Goal: Task Accomplishment & Management: Use online tool/utility

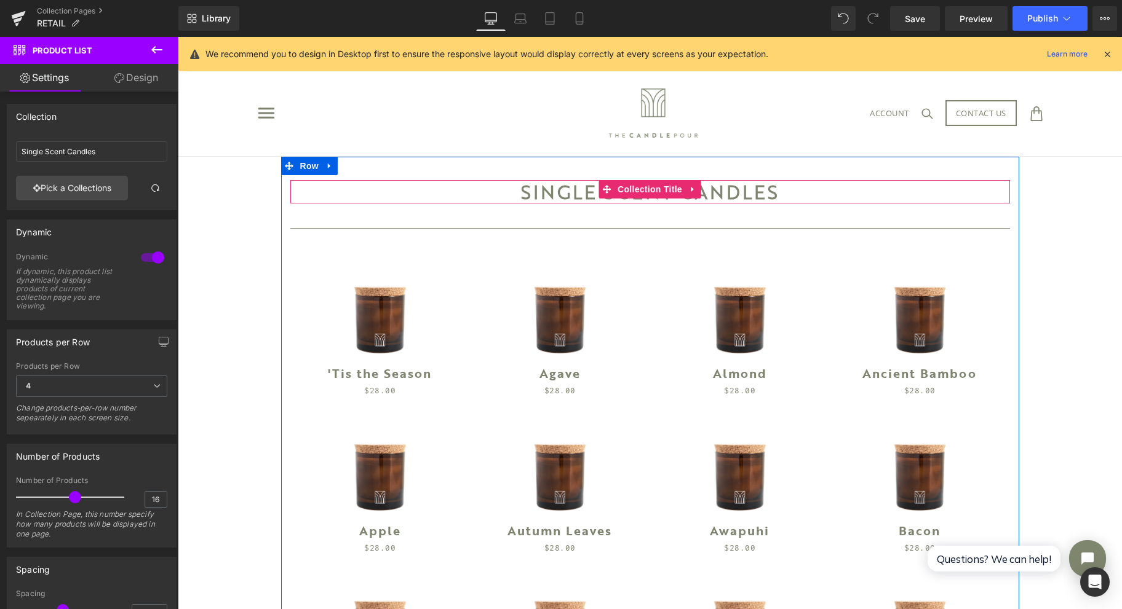
drag, startPoint x: 648, startPoint y: 196, endPoint x: 332, endPoint y: 177, distance: 316.7
click at [648, 196] on span "Collection Title" at bounding box center [649, 189] width 71 height 18
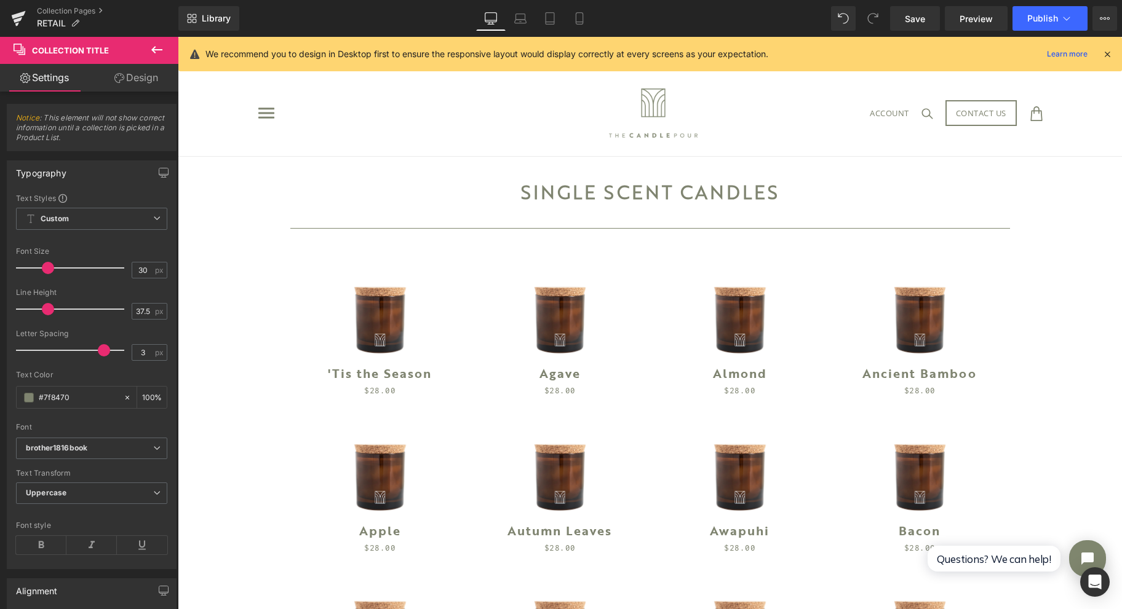
click at [908, 18] on span "Save" at bounding box center [915, 18] width 20 height 13
click at [961, 15] on span "Preview" at bounding box center [975, 18] width 33 height 13
click at [960, 15] on span "Preview" at bounding box center [975, 18] width 33 height 13
click at [1047, 26] on button "Publish" at bounding box center [1049, 18] width 75 height 25
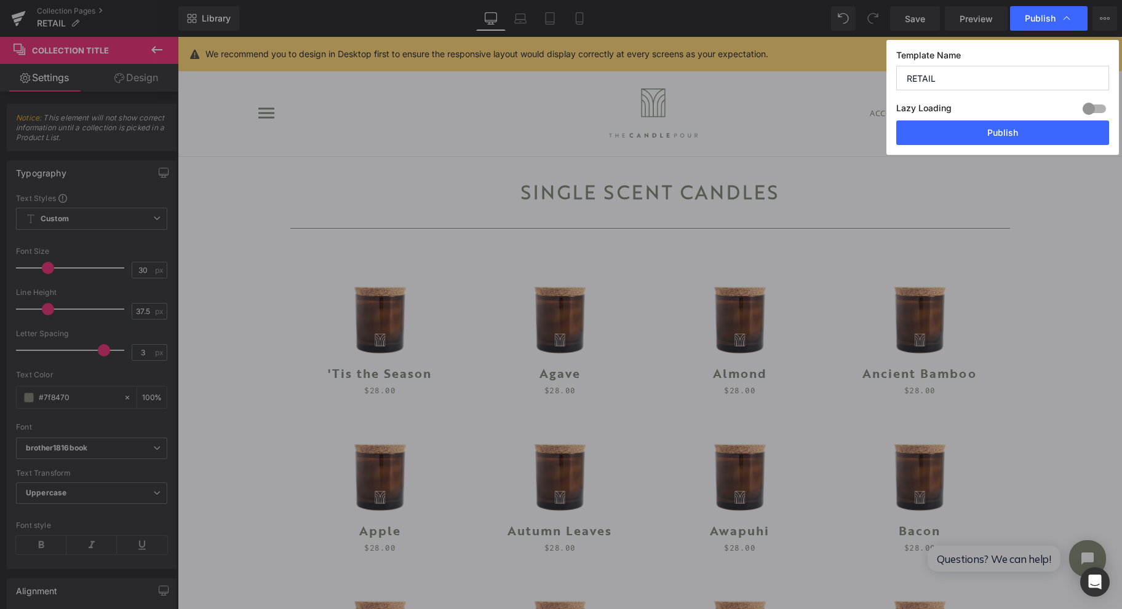
click at [1012, 130] on button "Publish" at bounding box center [1002, 133] width 213 height 25
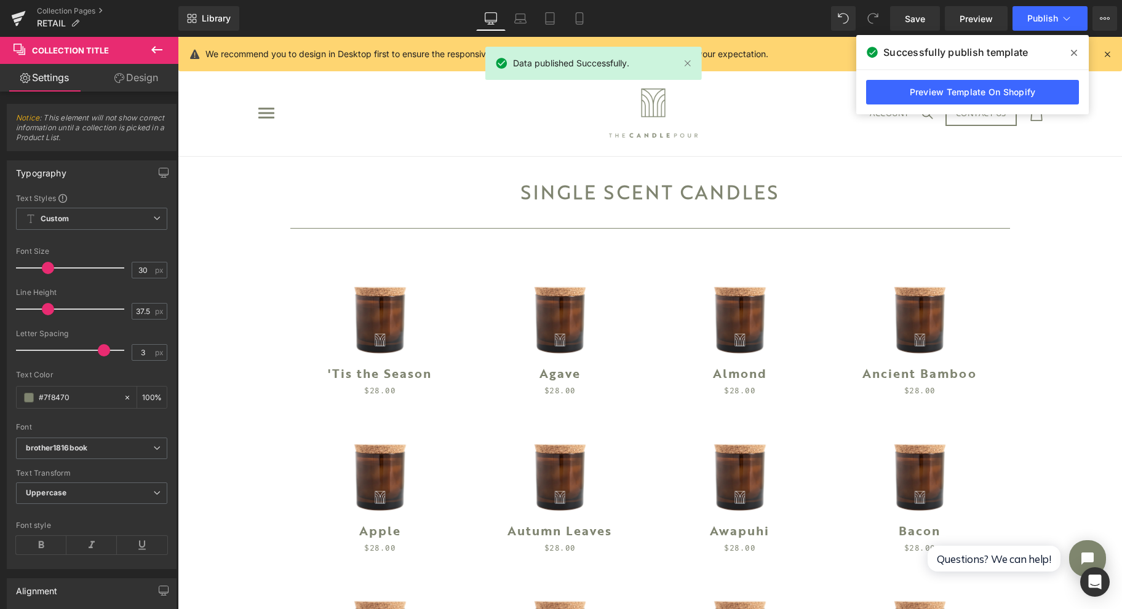
click at [29, 14] on link at bounding box center [18, 18] width 37 height 37
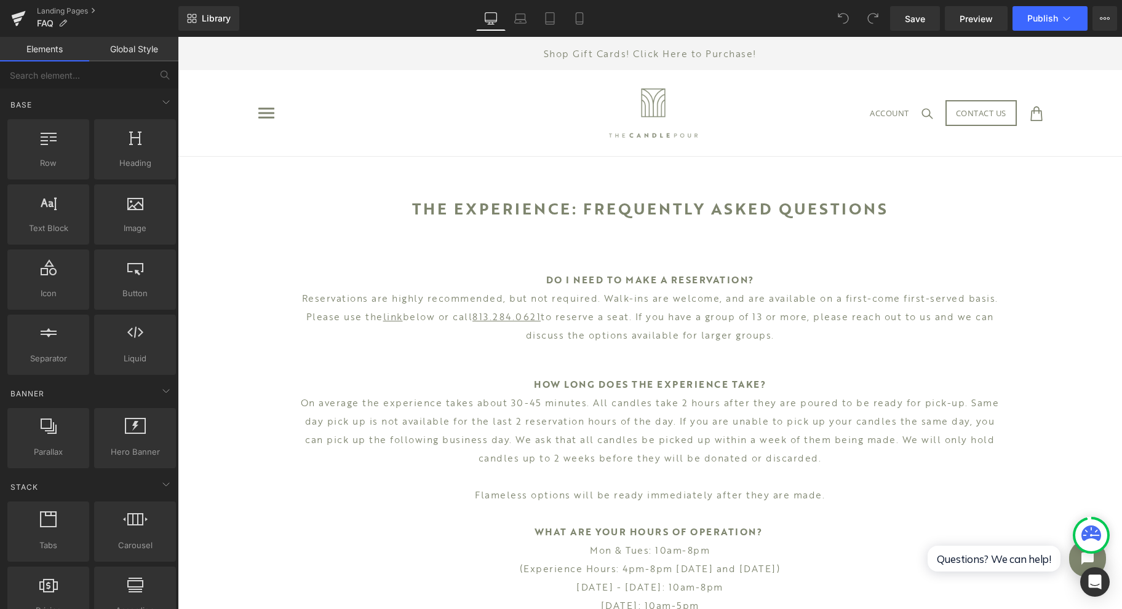
click at [1081, 9] on button "Publish" at bounding box center [1049, 18] width 75 height 25
click at [27, 15] on link at bounding box center [18, 18] width 37 height 37
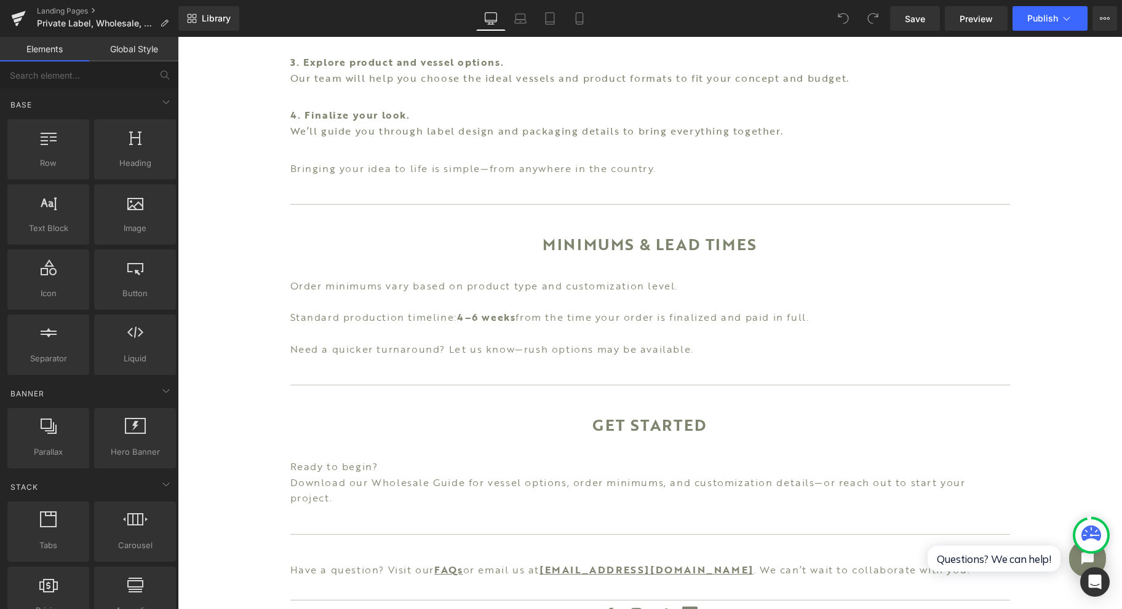
scroll to position [1066, 0]
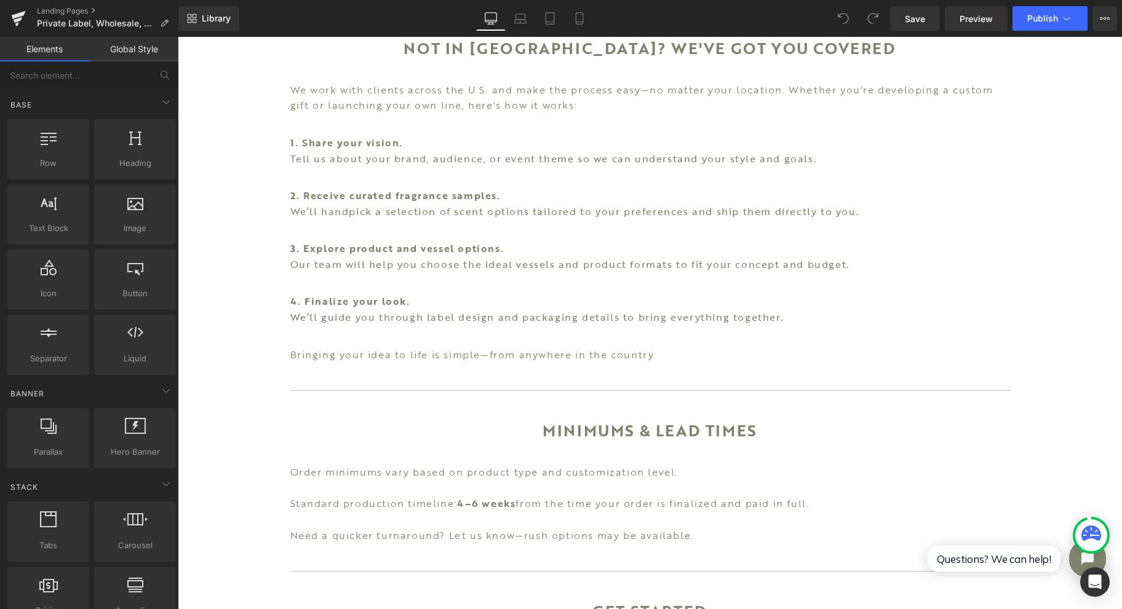
click at [974, 26] on link "Preview" at bounding box center [976, 18] width 63 height 25
